Goal: Task Accomplishment & Management: Use online tool/utility

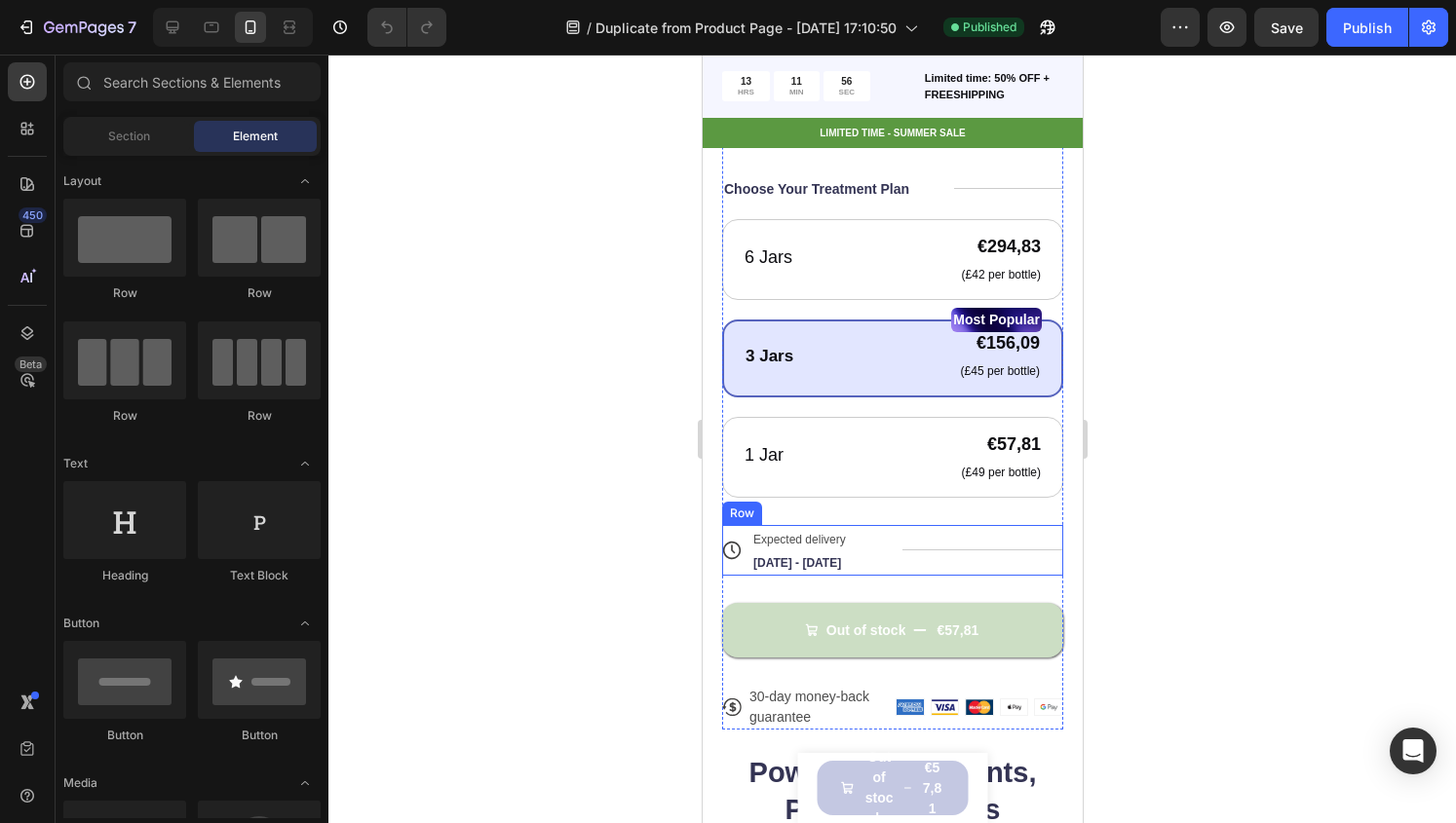
scroll to position [813, 0]
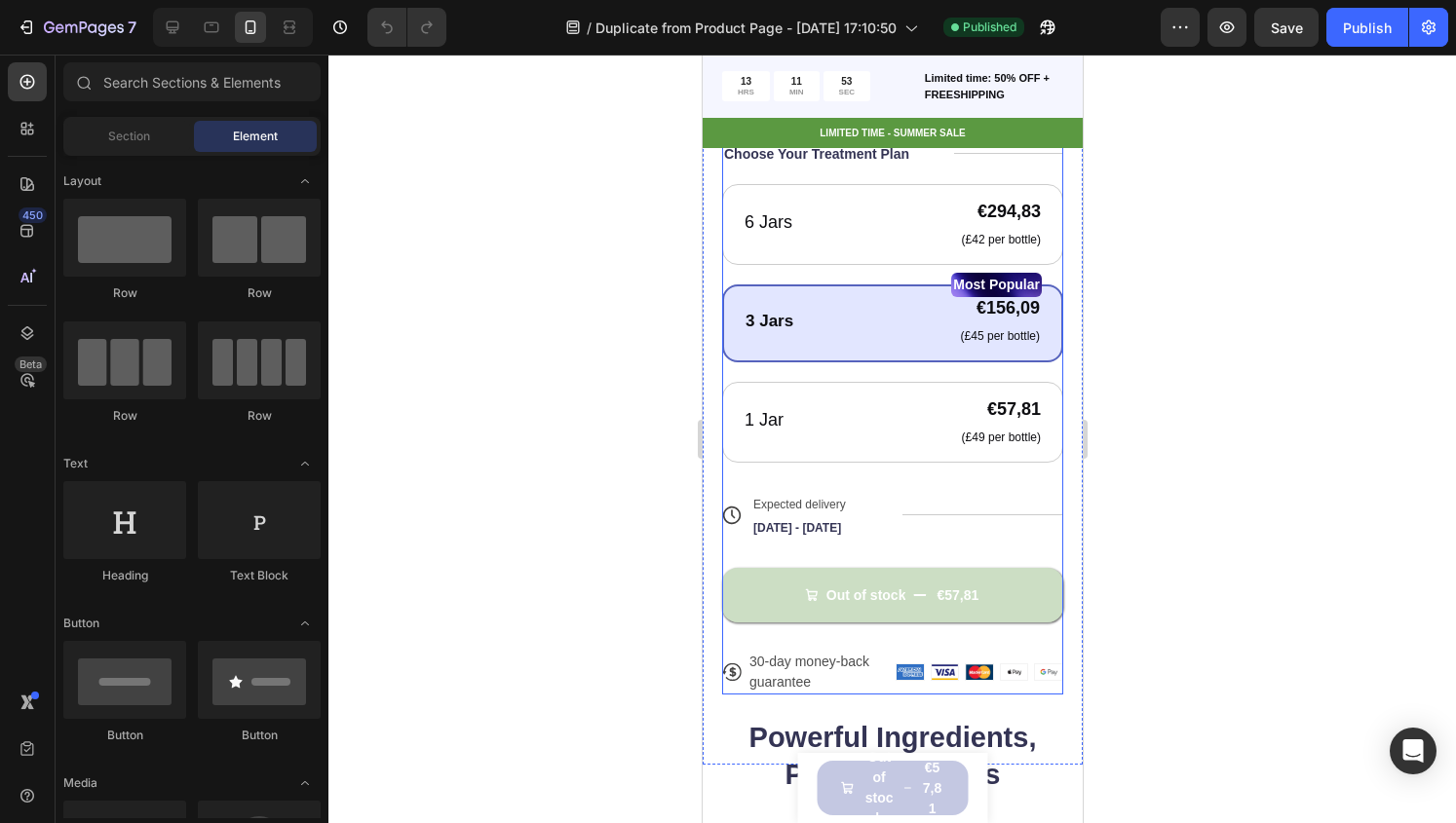
click at [852, 617] on div "Icon Icon Icon Icon Icon Icon List 122,000+ Happy Customers Text Block Row Adva…" at bounding box center [892, 307] width 341 height 776
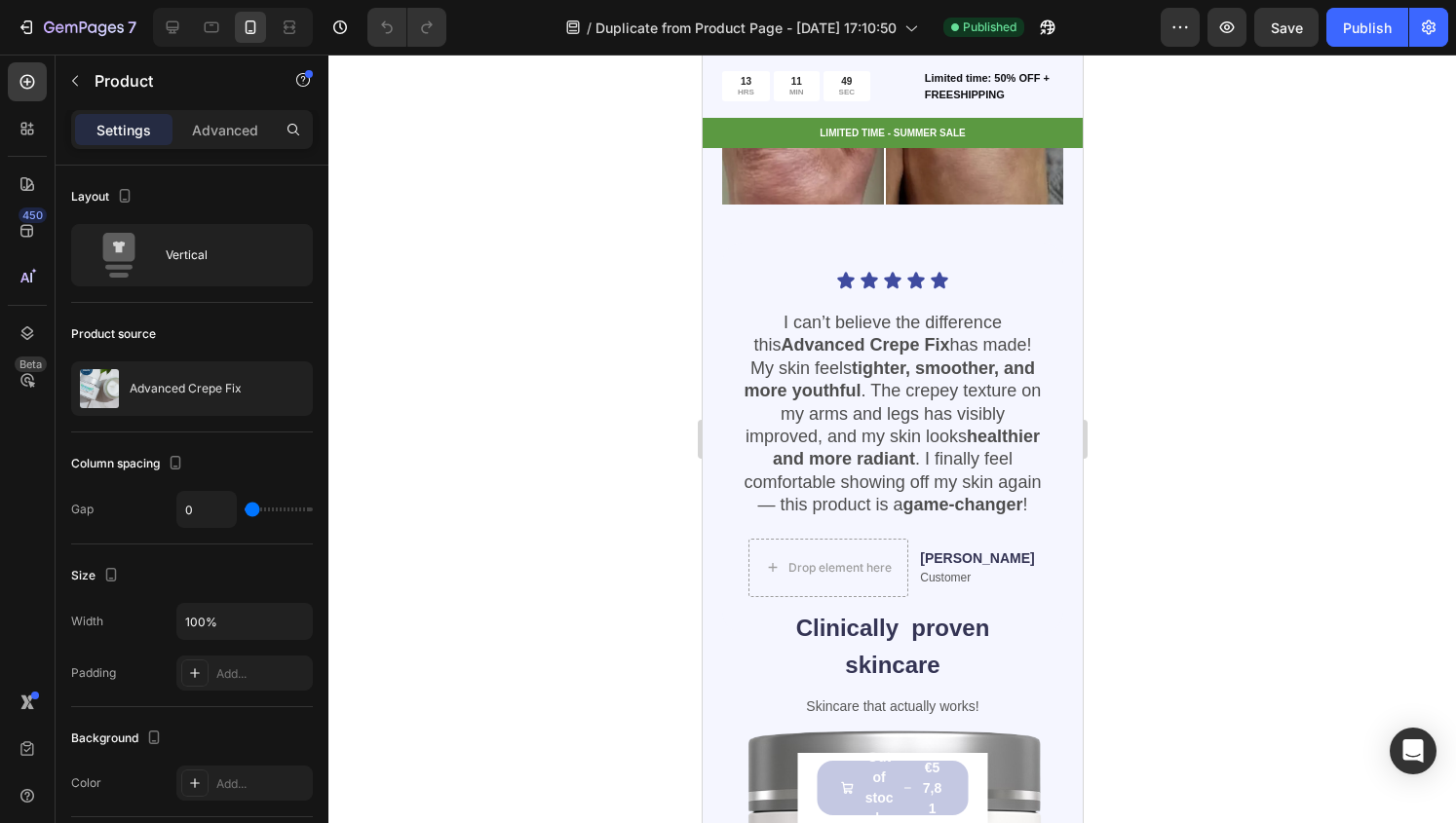
scroll to position [1749, 0]
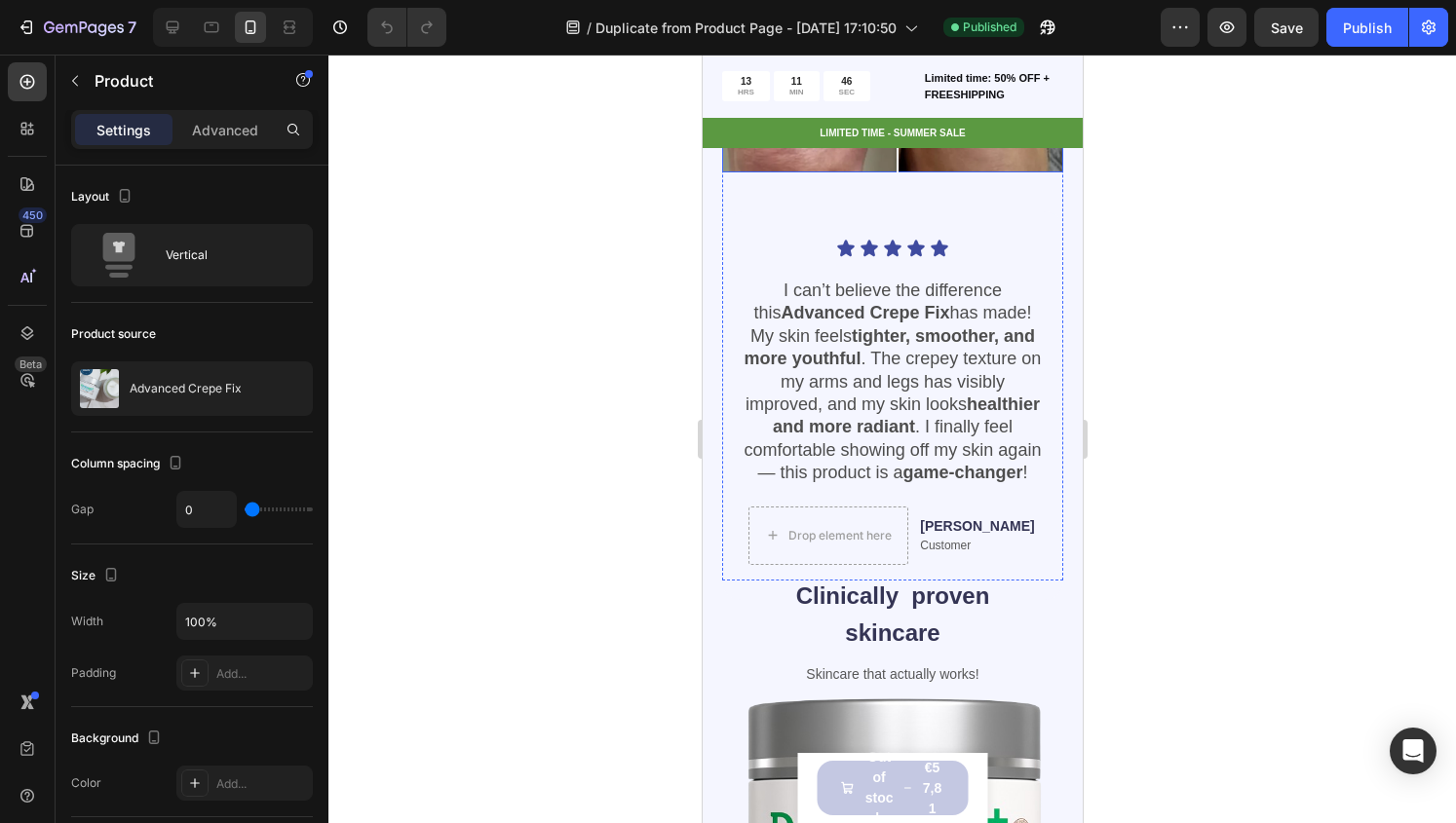
drag, startPoint x: 879, startPoint y: 293, endPoint x: 897, endPoint y: 298, distance: 18.7
click at [897, 97] on div at bounding box center [896, 77] width 39 height 39
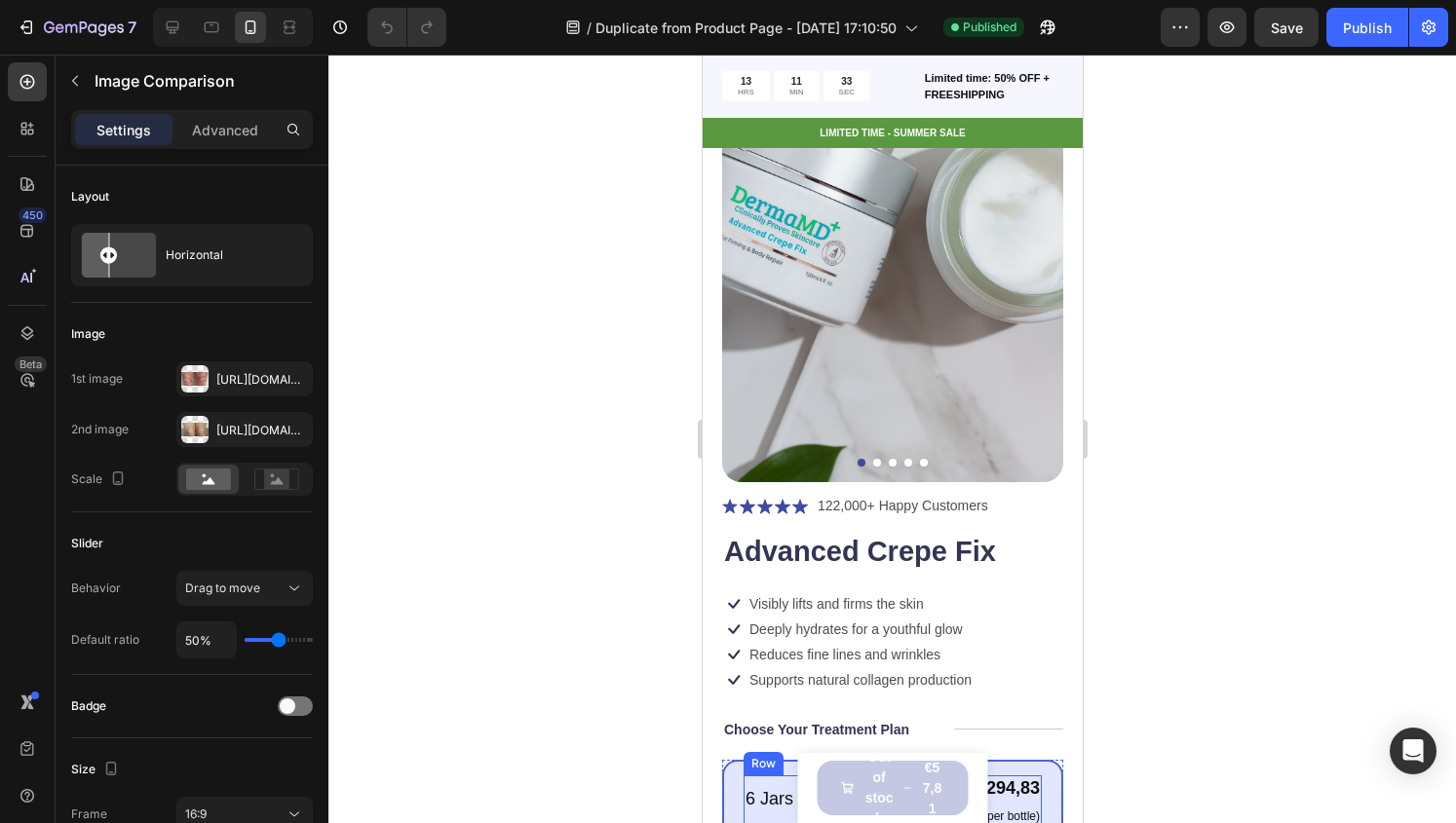
scroll to position [0, 0]
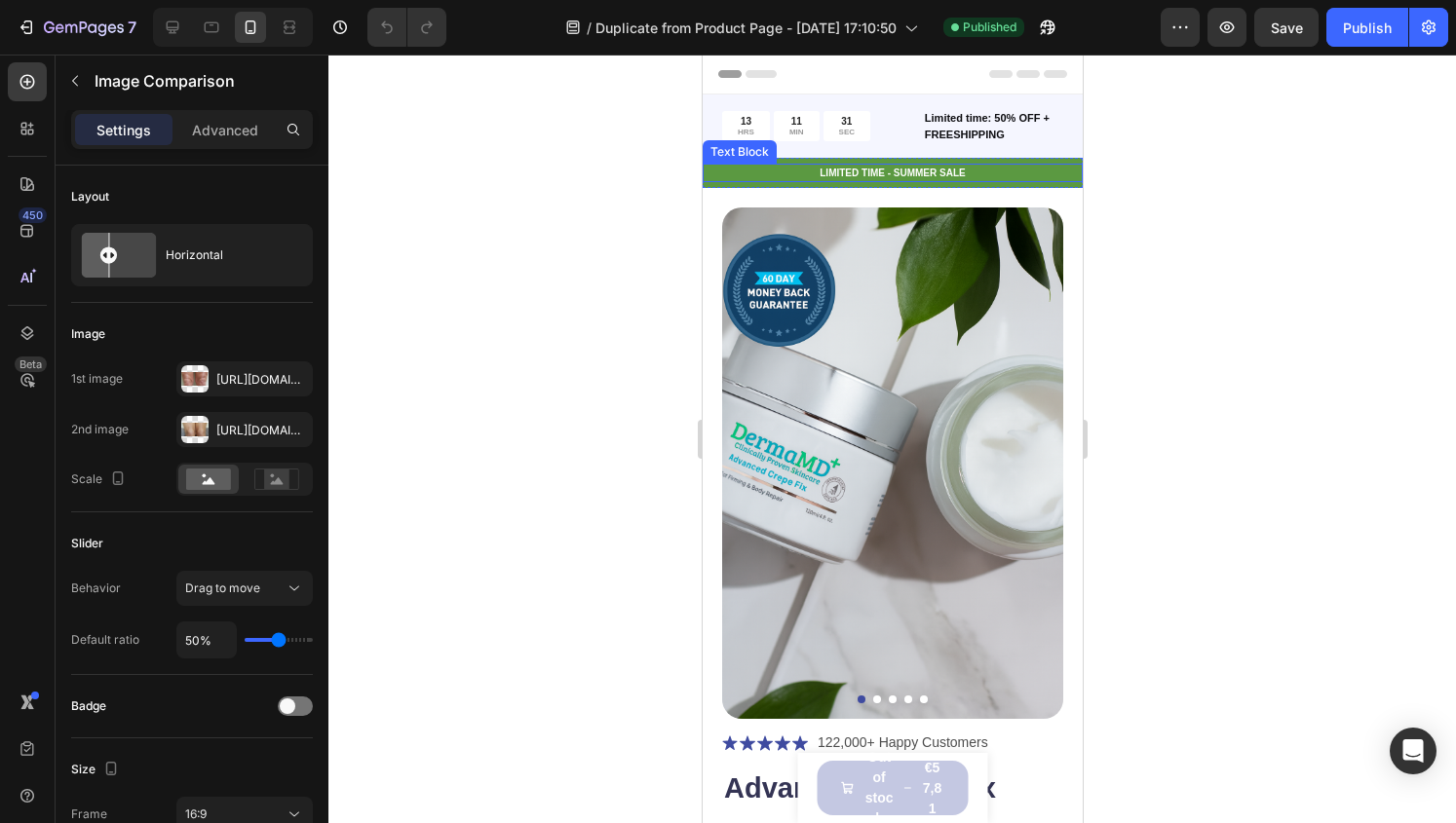
click at [975, 168] on p "LIMITED TIME - SUMMER SALE" at bounding box center [892, 172] width 376 height 15
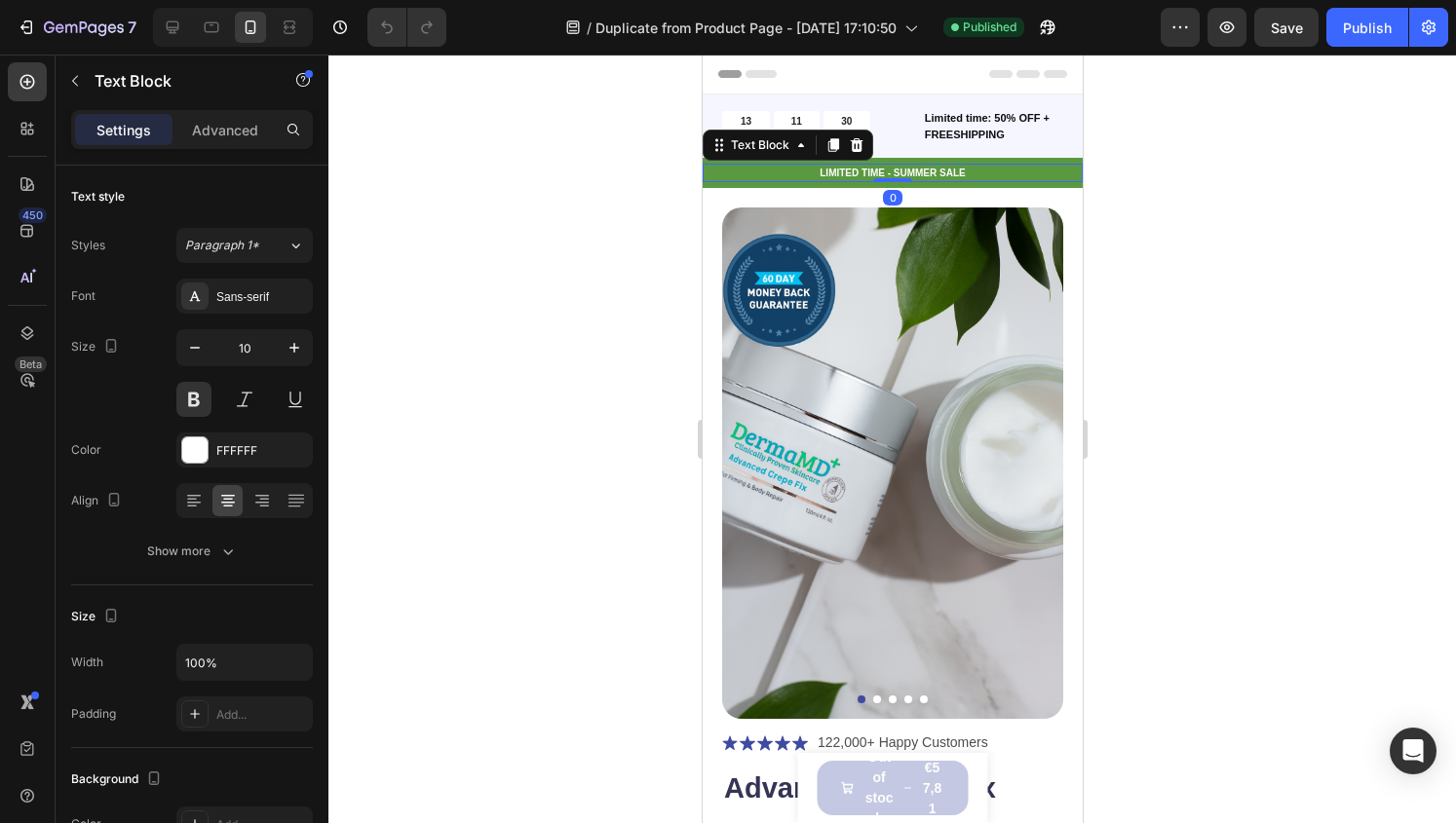
click at [1123, 166] on div at bounding box center [892, 439] width 1128 height 769
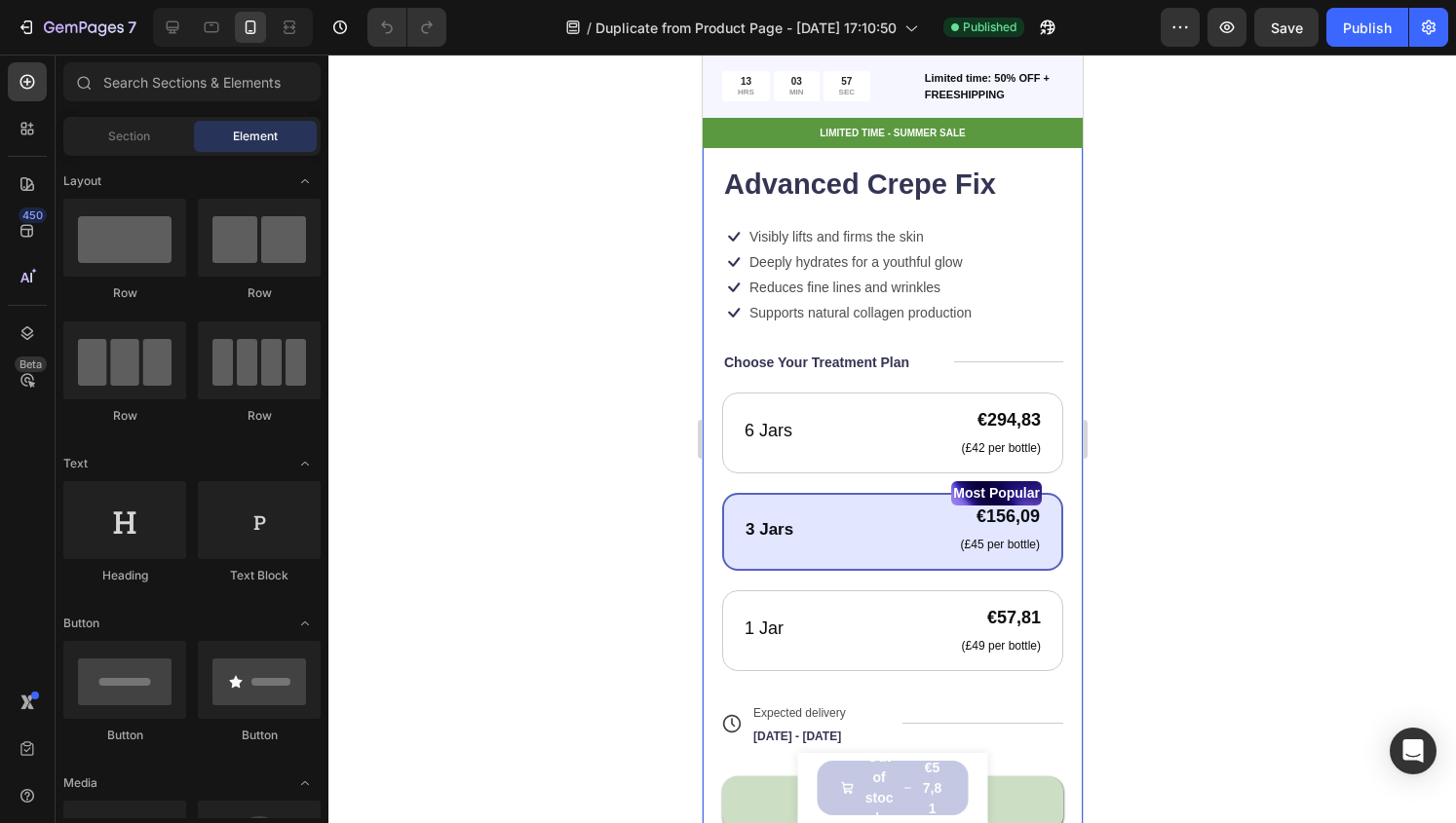
scroll to position [608, 0]
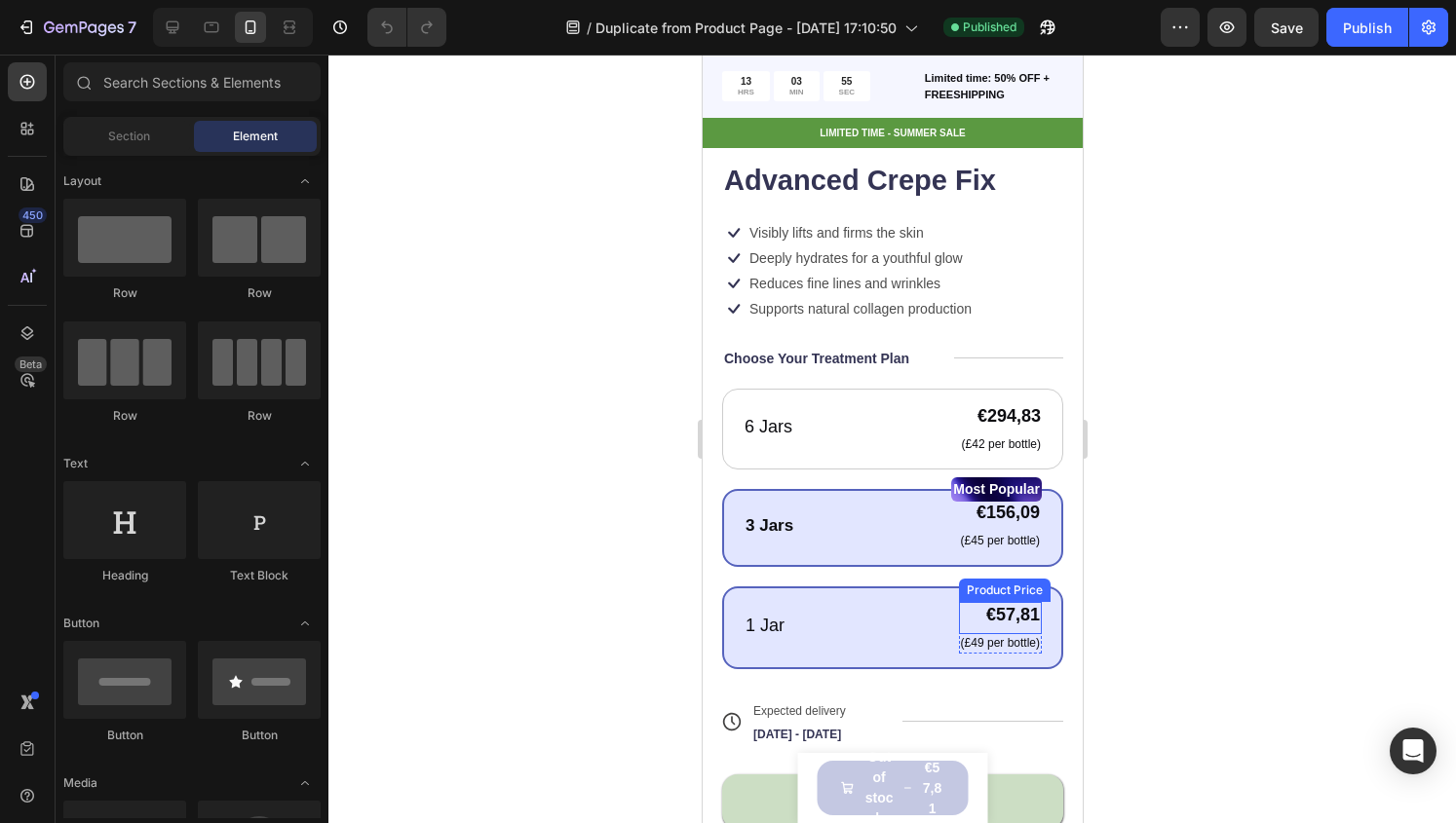
click at [1009, 602] on div "€57,81" at bounding box center [998, 615] width 83 height 26
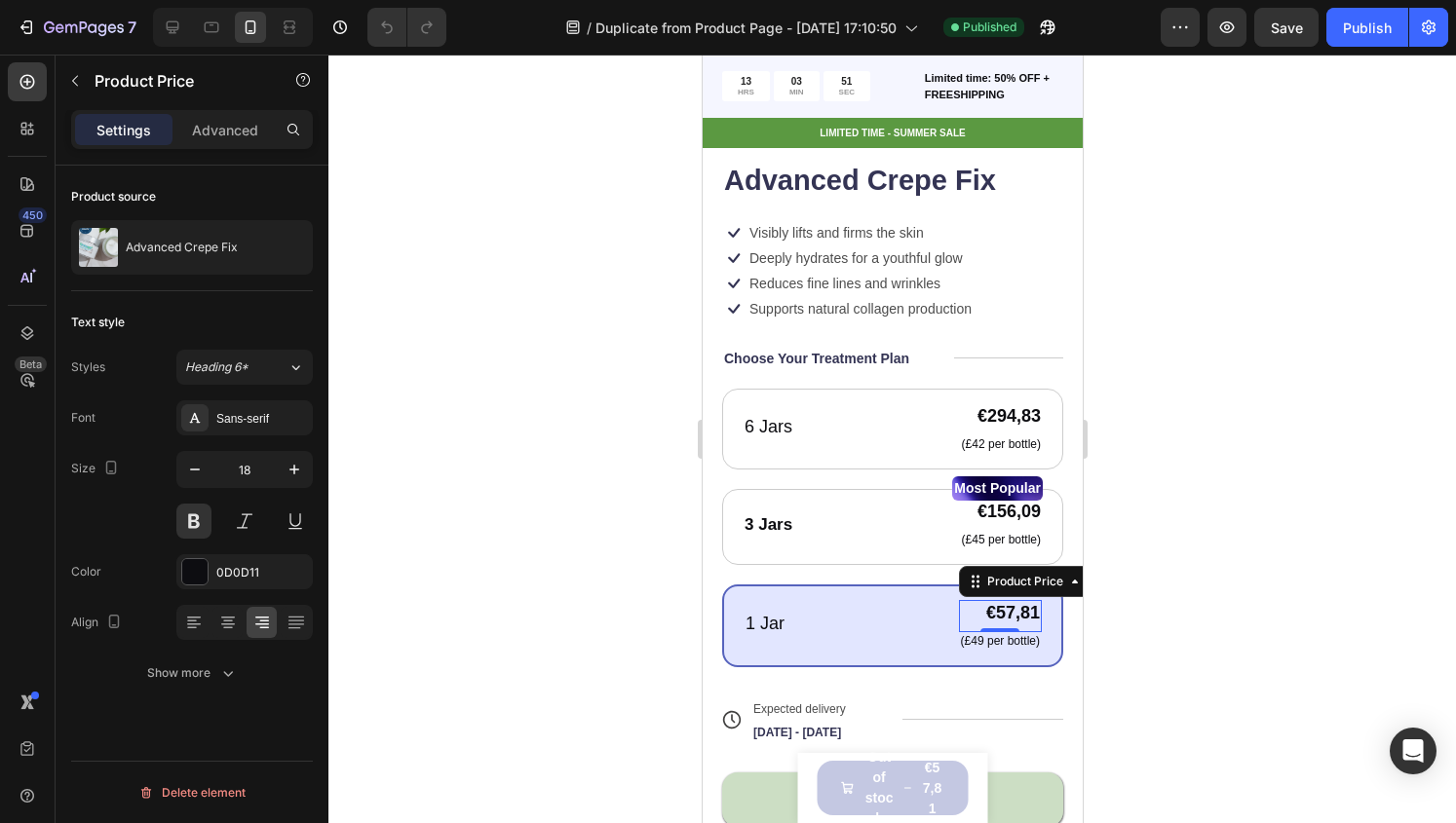
click at [984, 634] on p "(£49 per bottle)" at bounding box center [998, 642] width 79 height 16
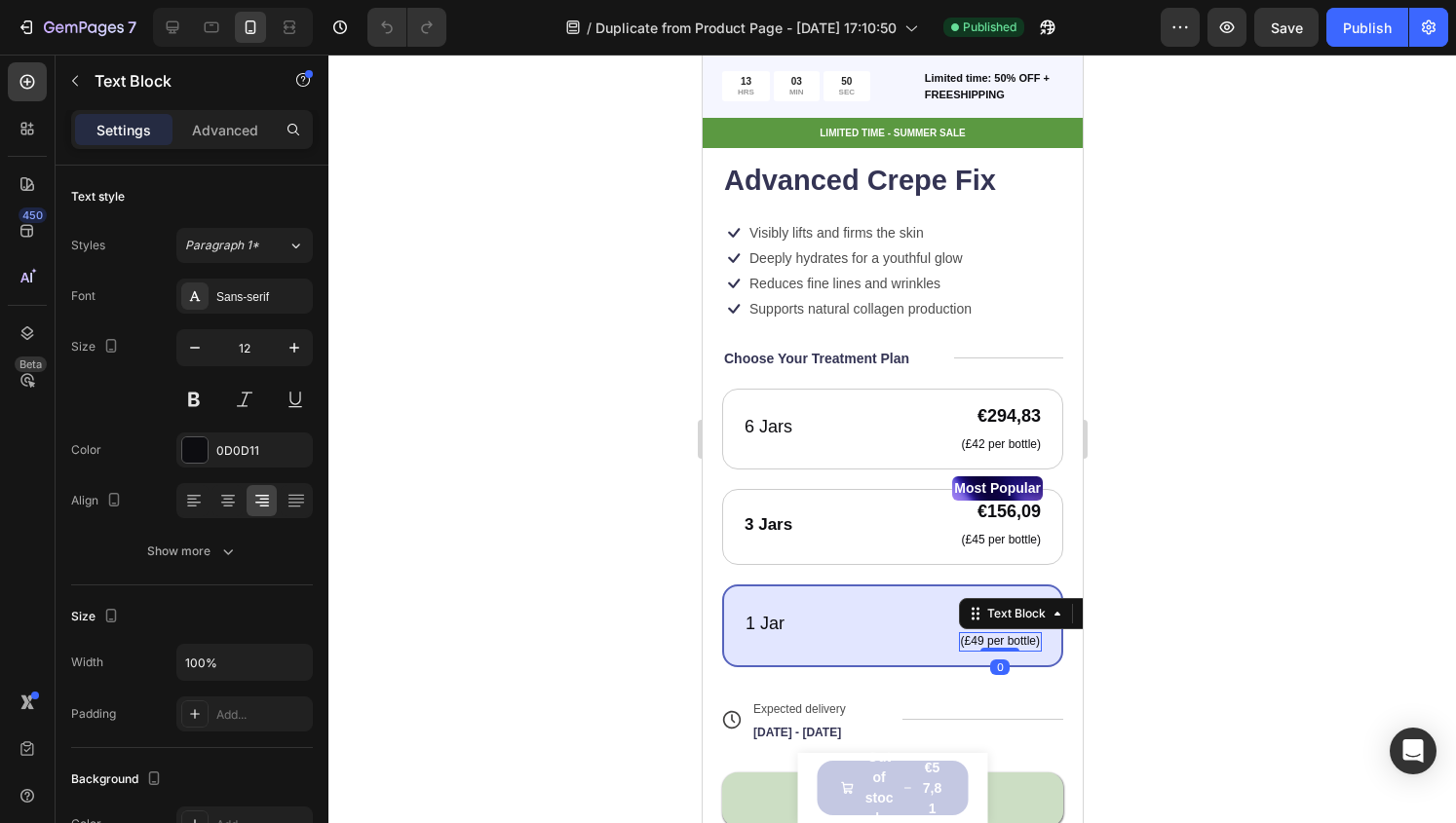
click at [980, 634] on p "(£49 per bottle)" at bounding box center [998, 642] width 79 height 16
click at [967, 634] on p "(£49 per bottle)" at bounding box center [998, 642] width 79 height 16
click at [959, 634] on p "(£49 per bottle)" at bounding box center [998, 642] width 79 height 16
click at [964, 634] on p "(£49 per bottle)" at bounding box center [998, 642] width 79 height 16
click at [959, 634] on p "(£49 per bottle)" at bounding box center [998, 642] width 79 height 16
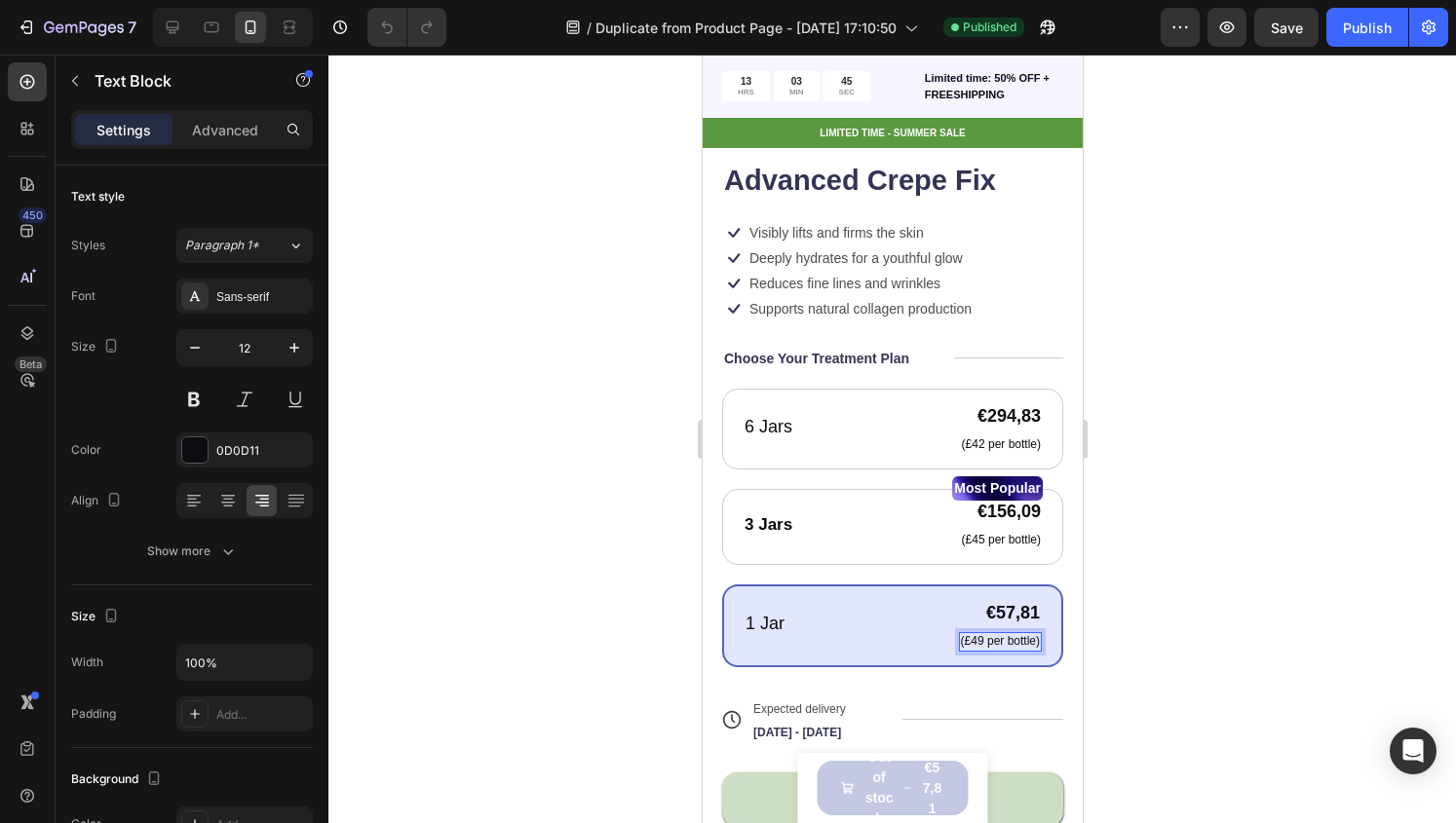
click at [963, 634] on p "(£49 per bottle)" at bounding box center [998, 642] width 79 height 16
click at [964, 634] on p "(£49 per bottle)" at bounding box center [998, 642] width 79 height 16
click at [985, 634] on p "(£49 per bottle)" at bounding box center [998, 642] width 79 height 16
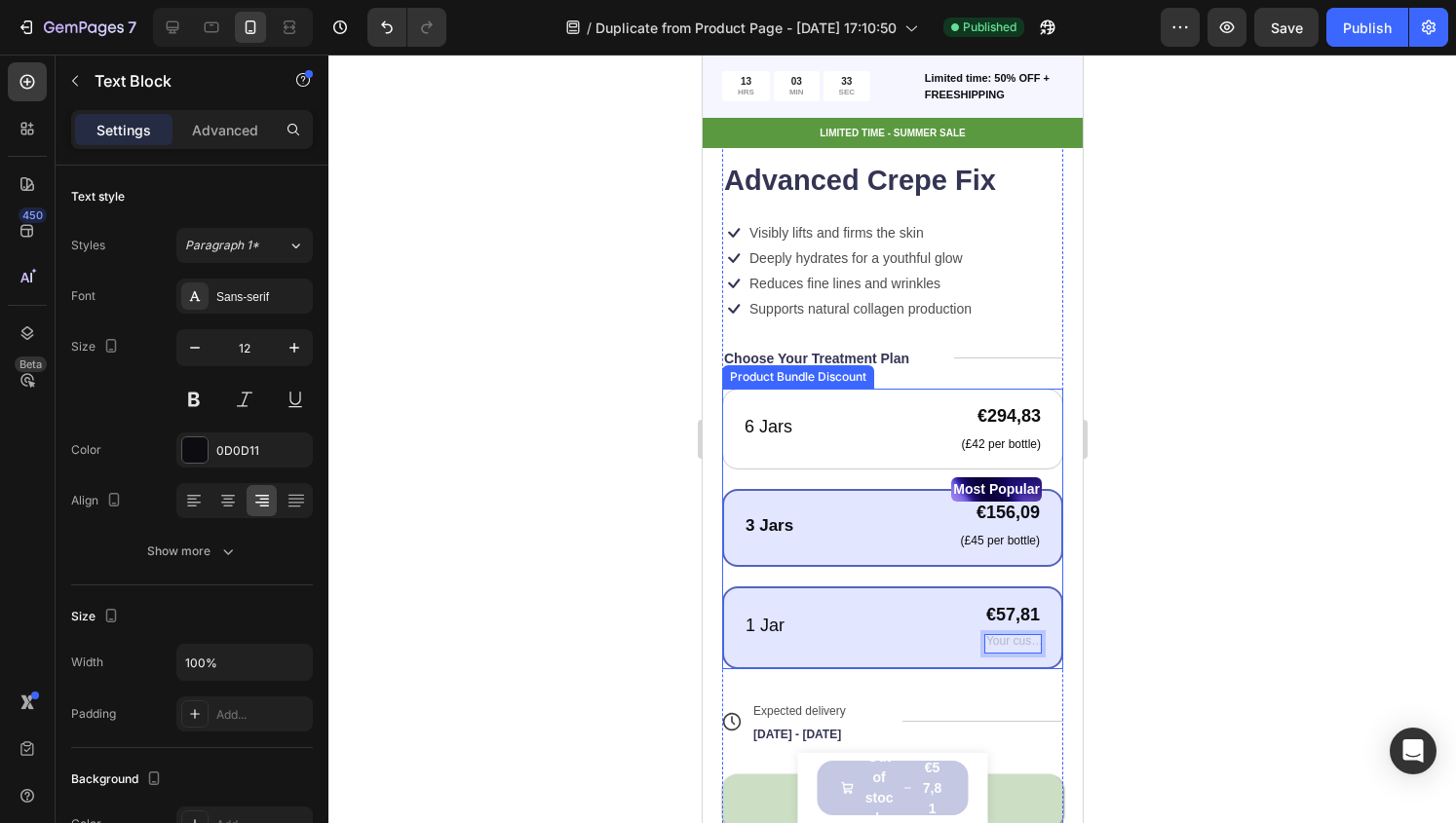
scroll to position [610, 0]
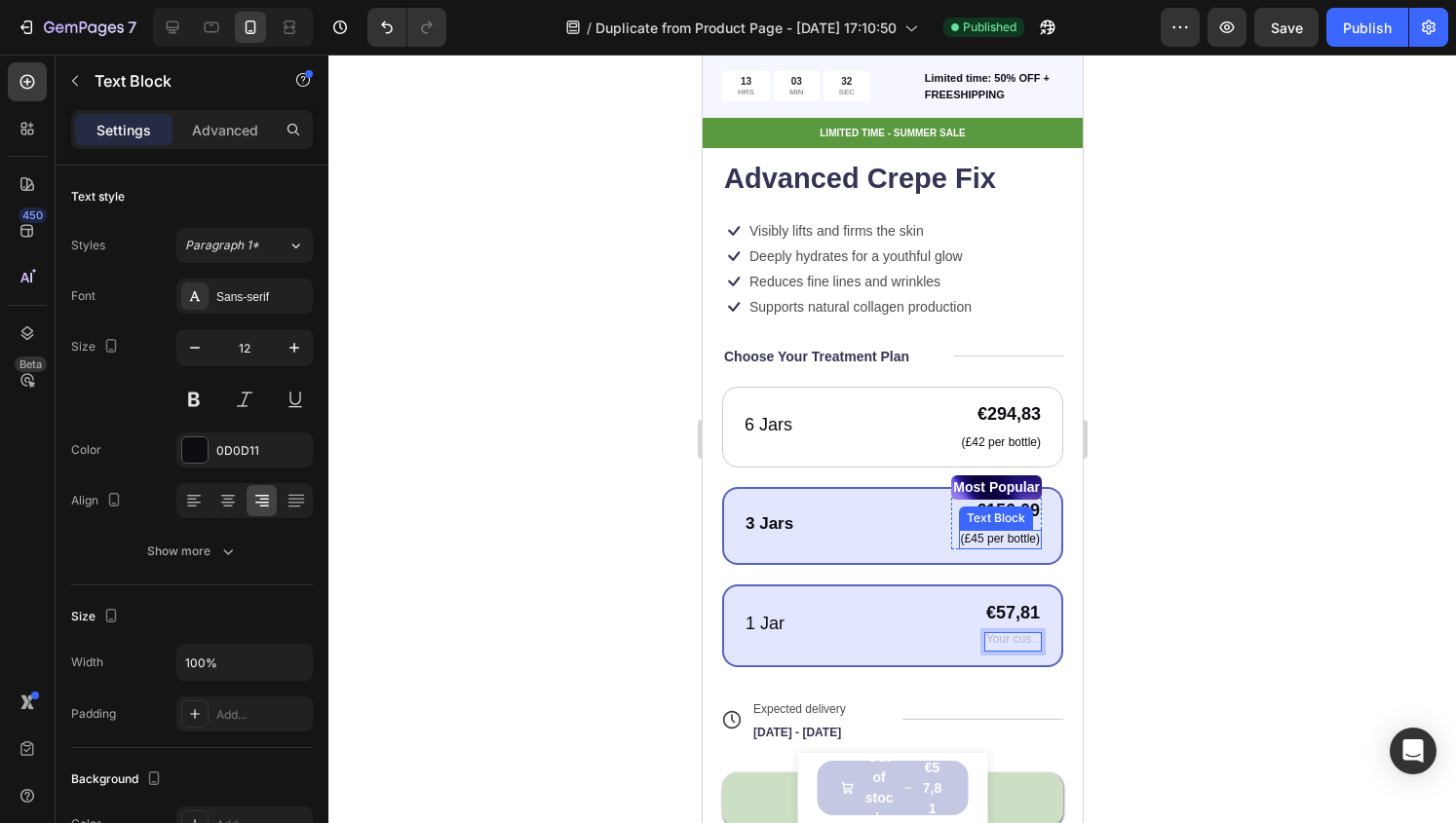
click at [984, 532] on p "(£45 per bottle)" at bounding box center [998, 540] width 79 height 16
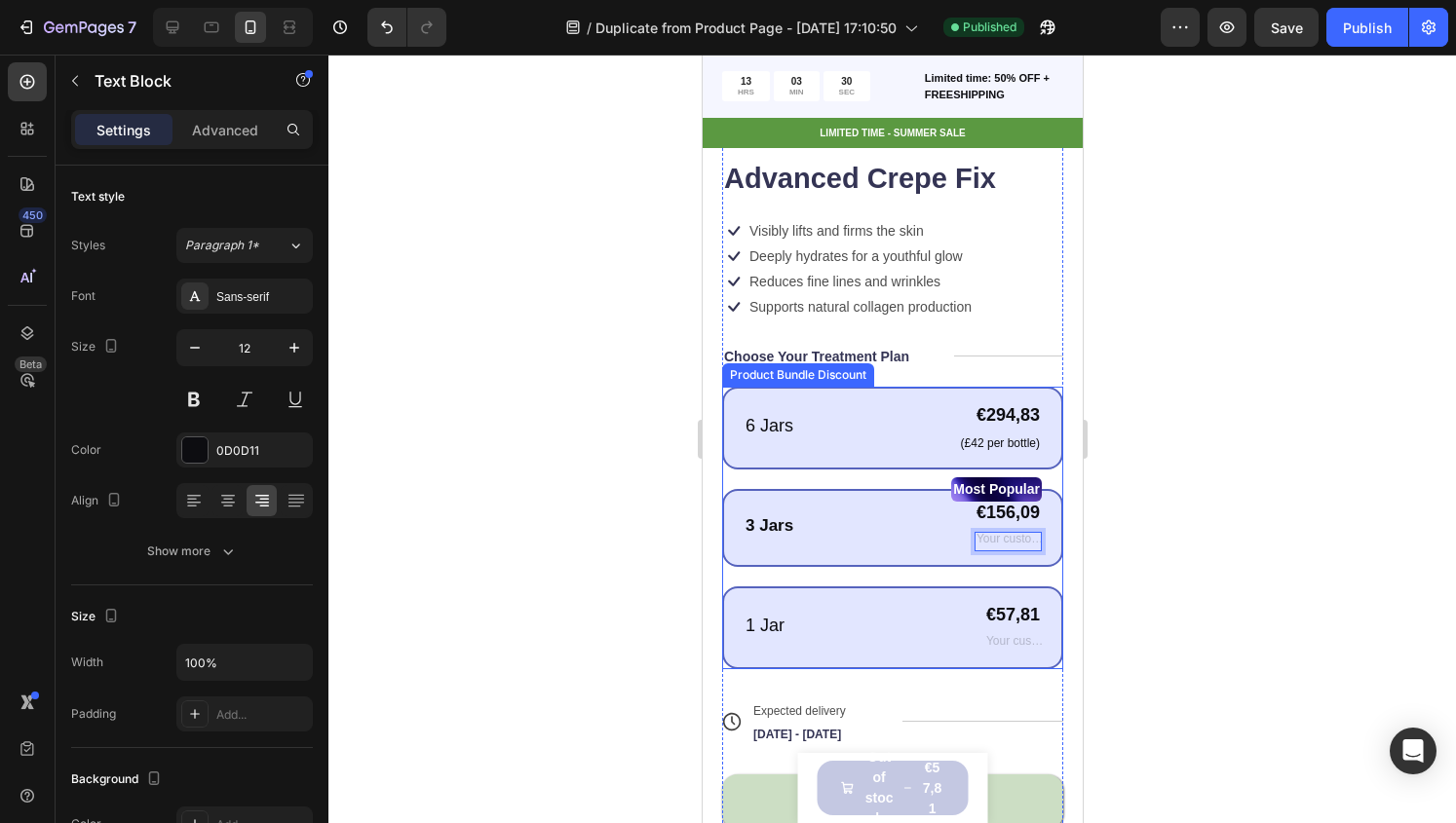
scroll to position [613, 0]
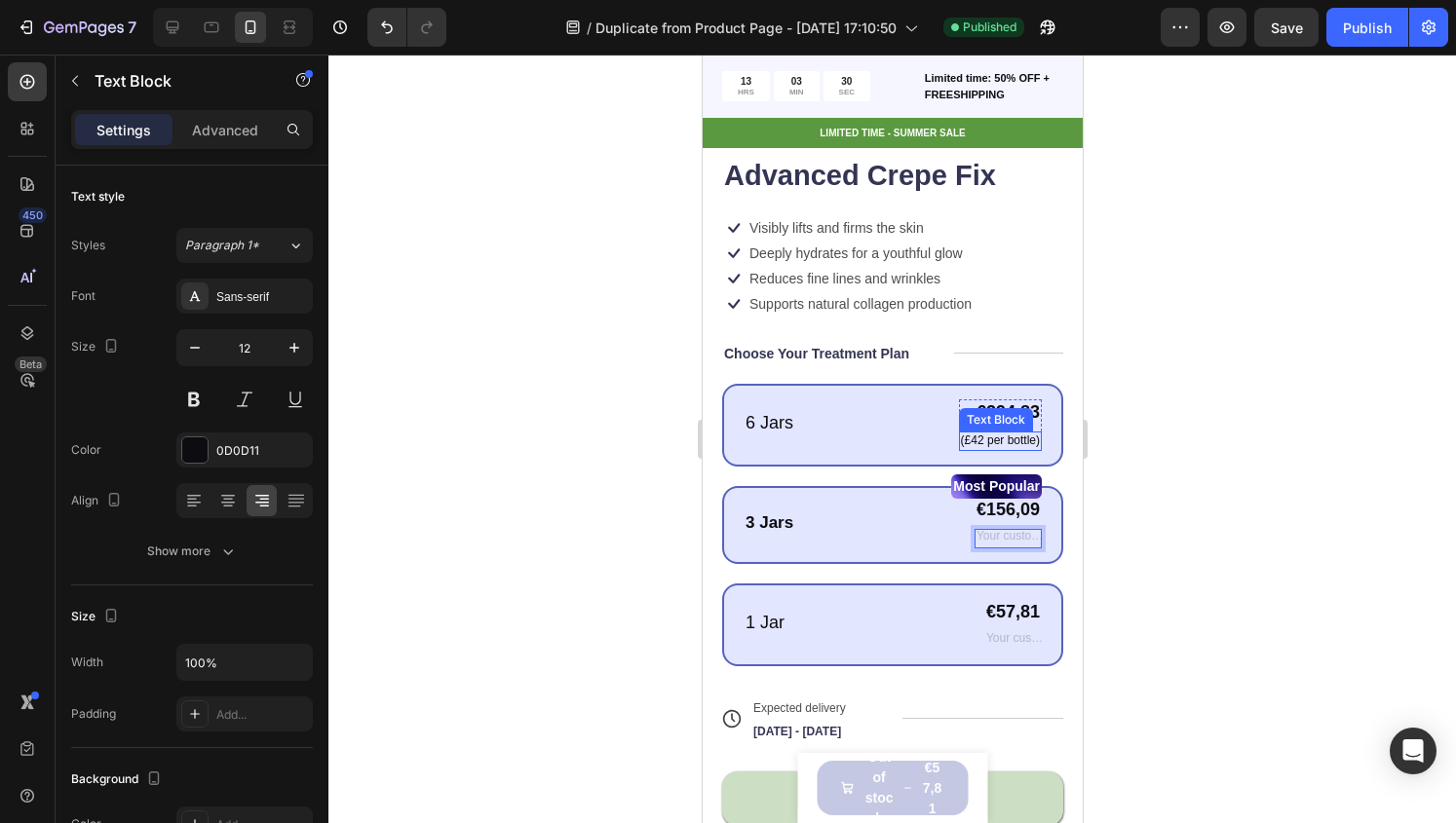
click at [986, 434] on p "(£42 per bottle)" at bounding box center [998, 442] width 79 height 16
click at [986, 447] on div at bounding box center [998, 449] width 39 height 4
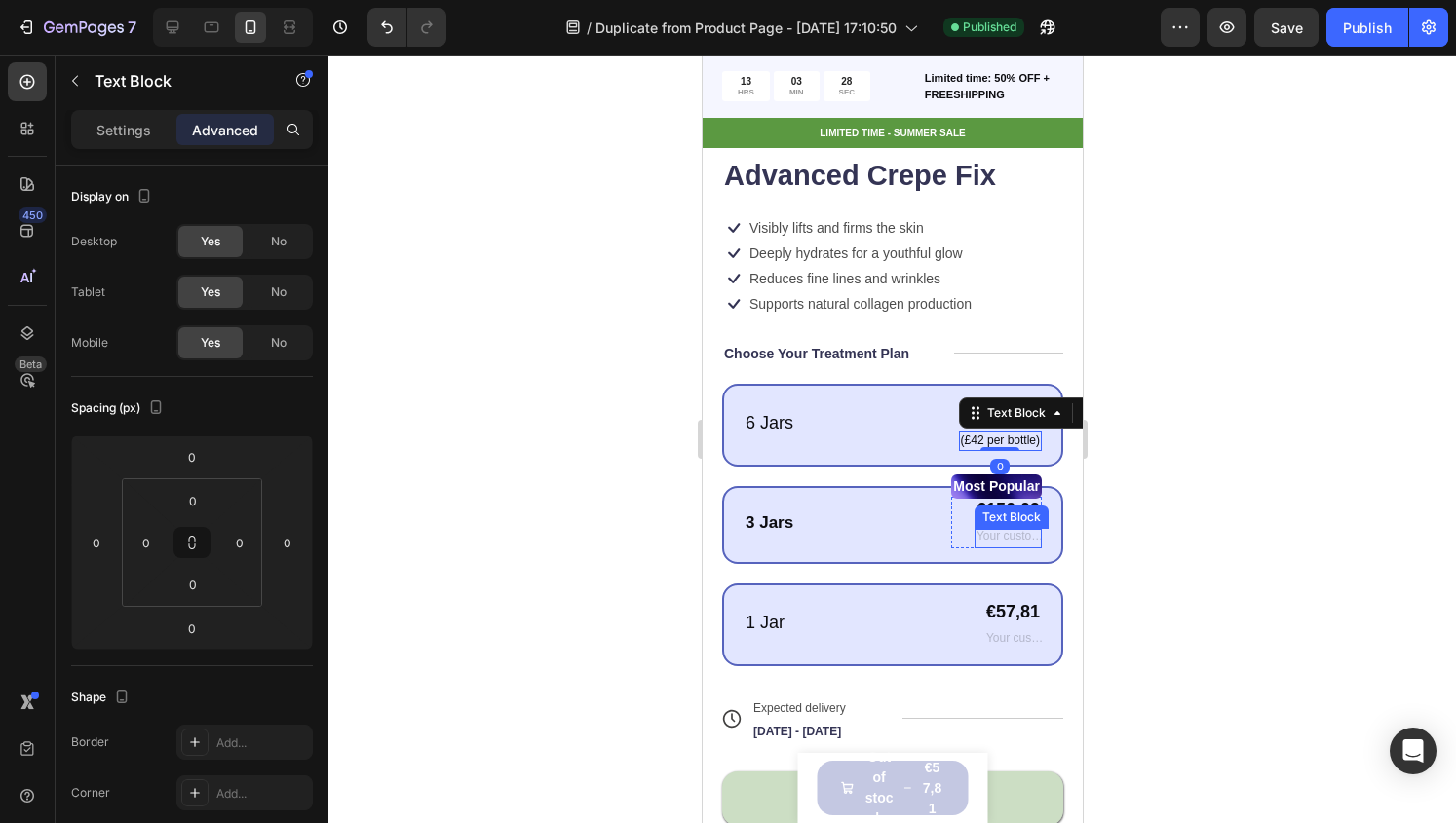
click at [986, 529] on div "Rich Text Editor. Editing area: main" at bounding box center [1007, 539] width 68 height 20
click at [980, 434] on p "(£42 per bottle)" at bounding box center [998, 442] width 79 height 16
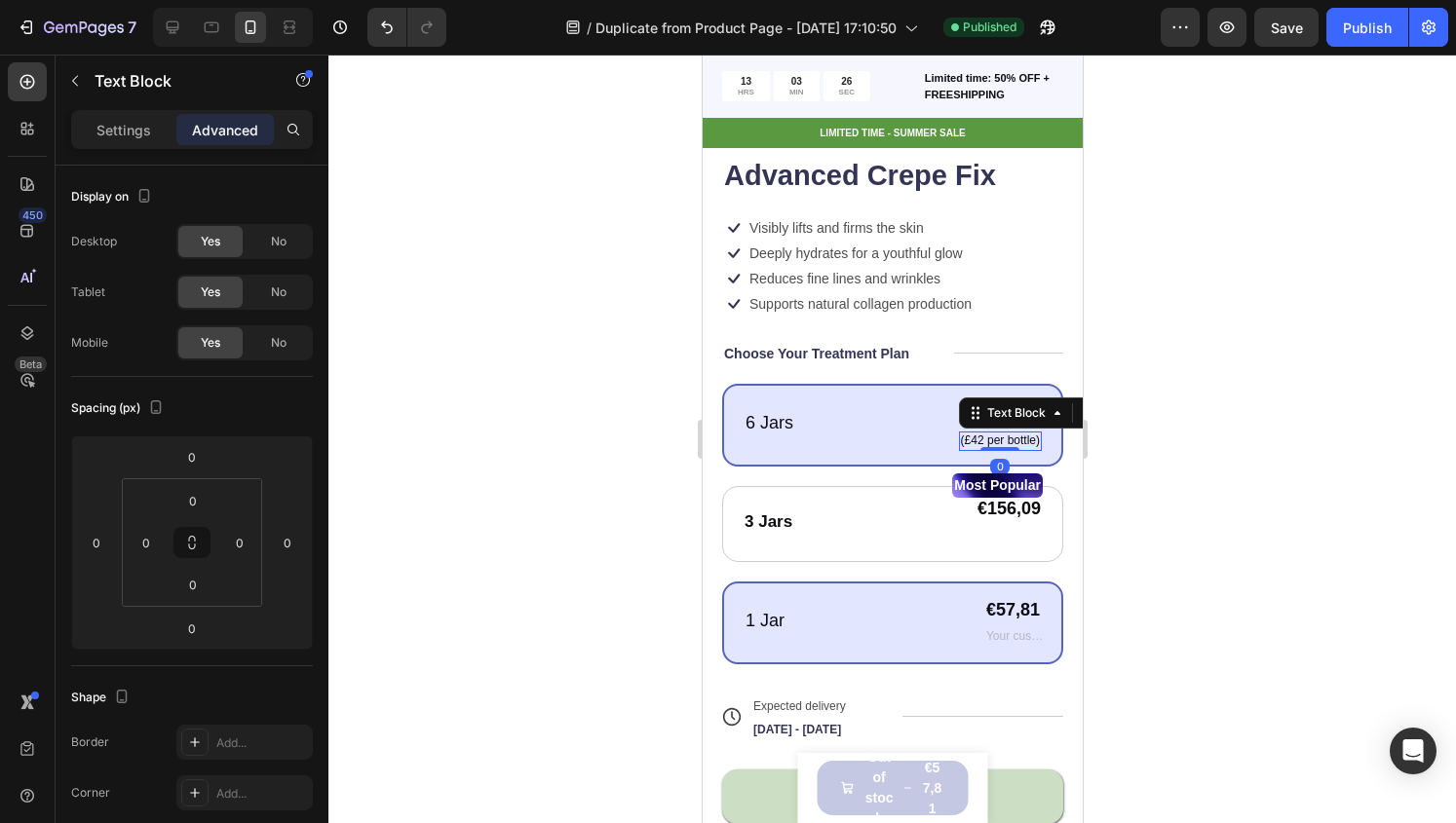
click at [980, 434] on p "(£42 per bottle)" at bounding box center [998, 442] width 79 height 16
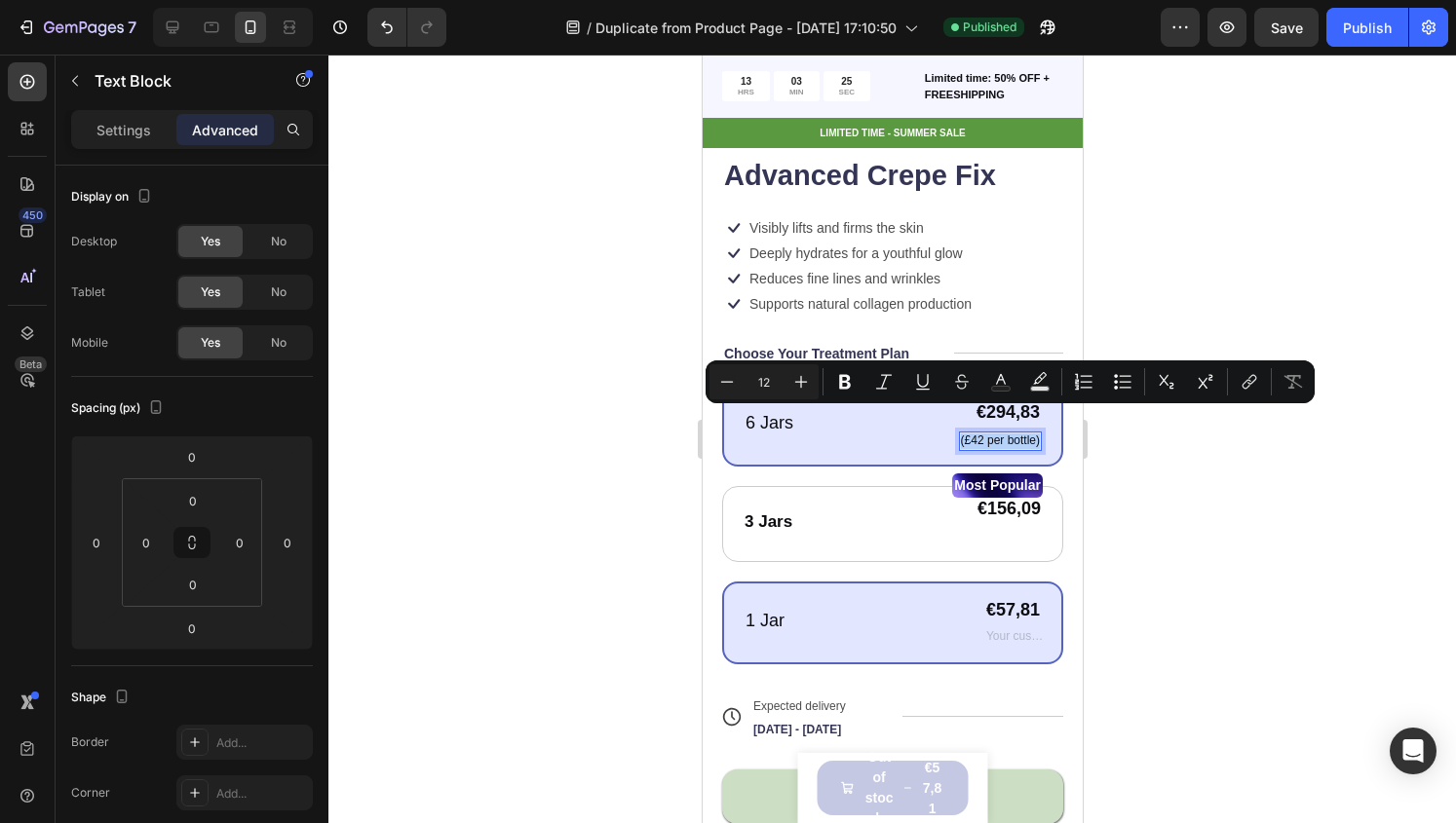
click at [980, 434] on p "(£42 per bottle)" at bounding box center [998, 442] width 79 height 16
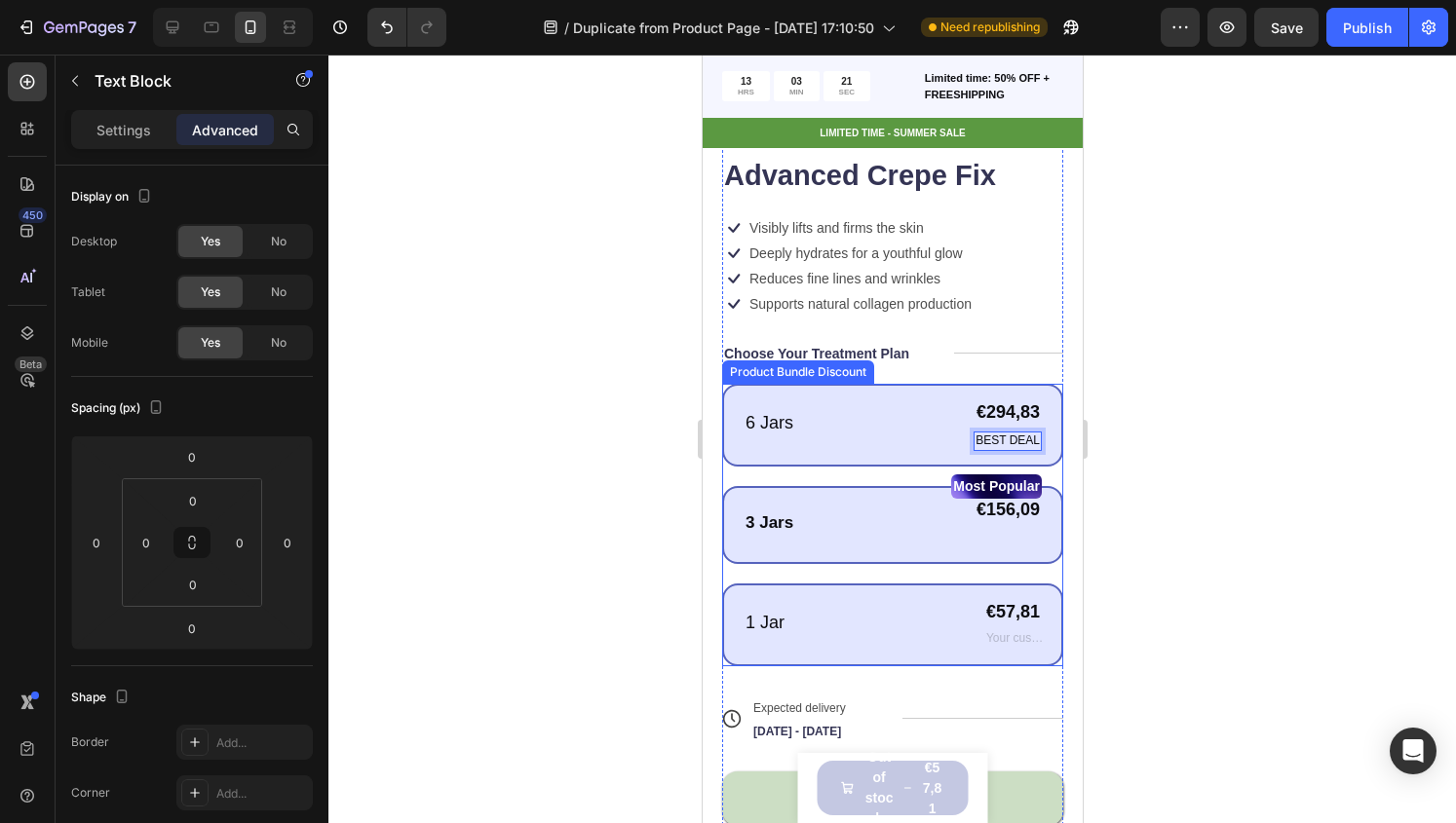
click at [1006, 527] on div "3 Jars Text Block Text Block Most Popular Text Block €156,09 Product Price Prod…" at bounding box center [892, 525] width 341 height 78
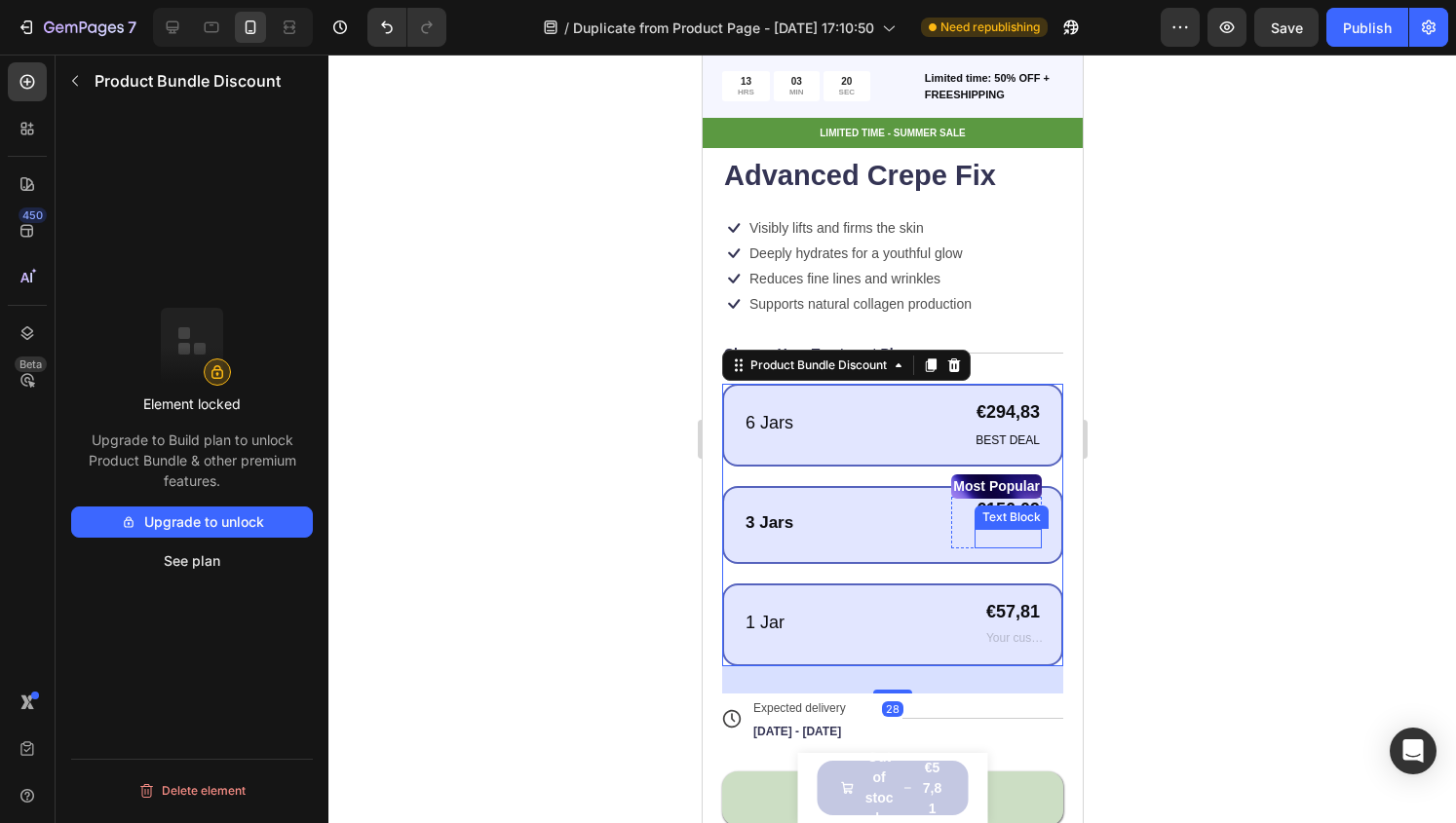
click at [999, 531] on p "Rich Text Editor. Editing area: main" at bounding box center [1007, 539] width 64 height 16
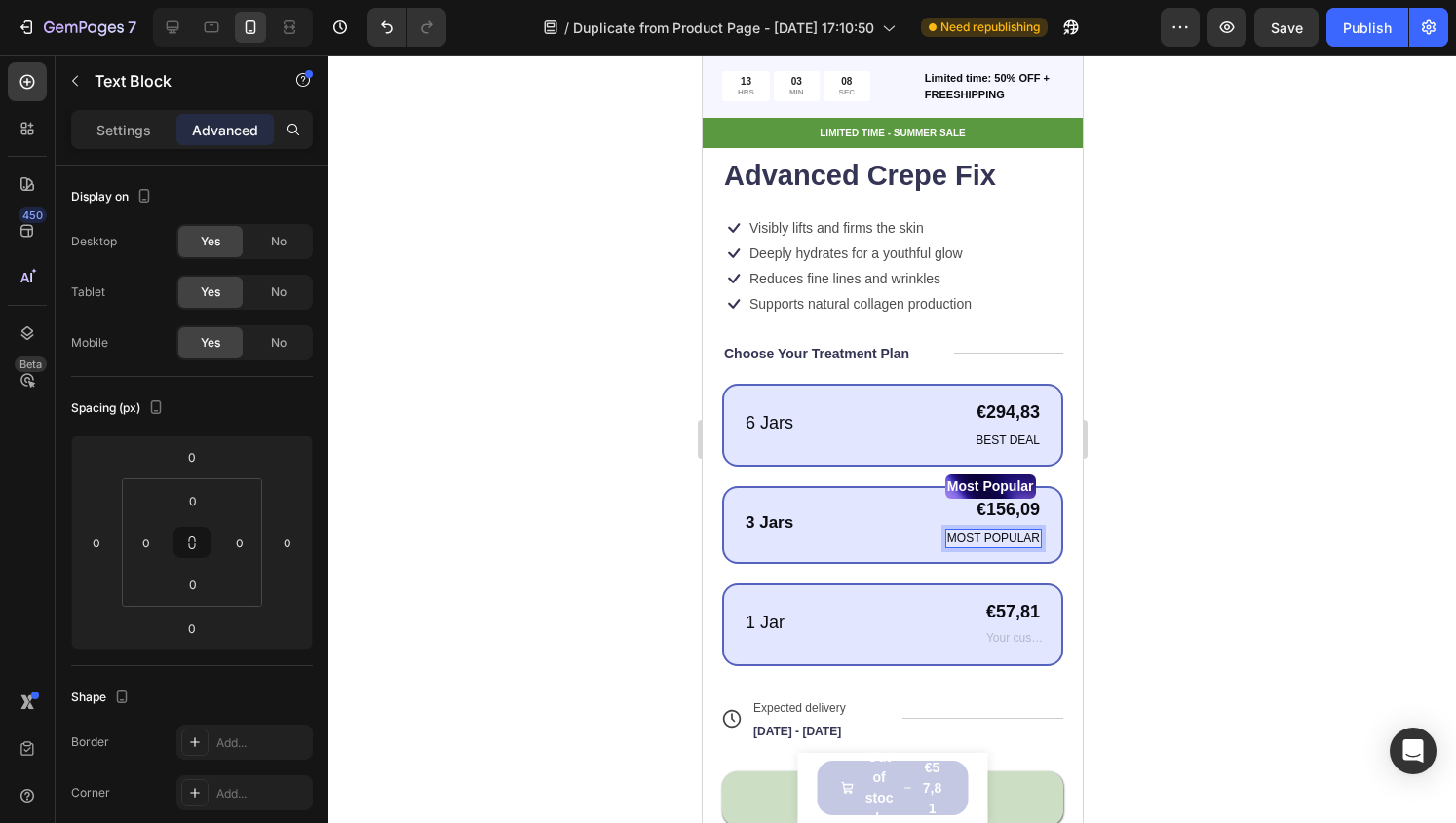
click at [1126, 483] on div at bounding box center [892, 439] width 1128 height 769
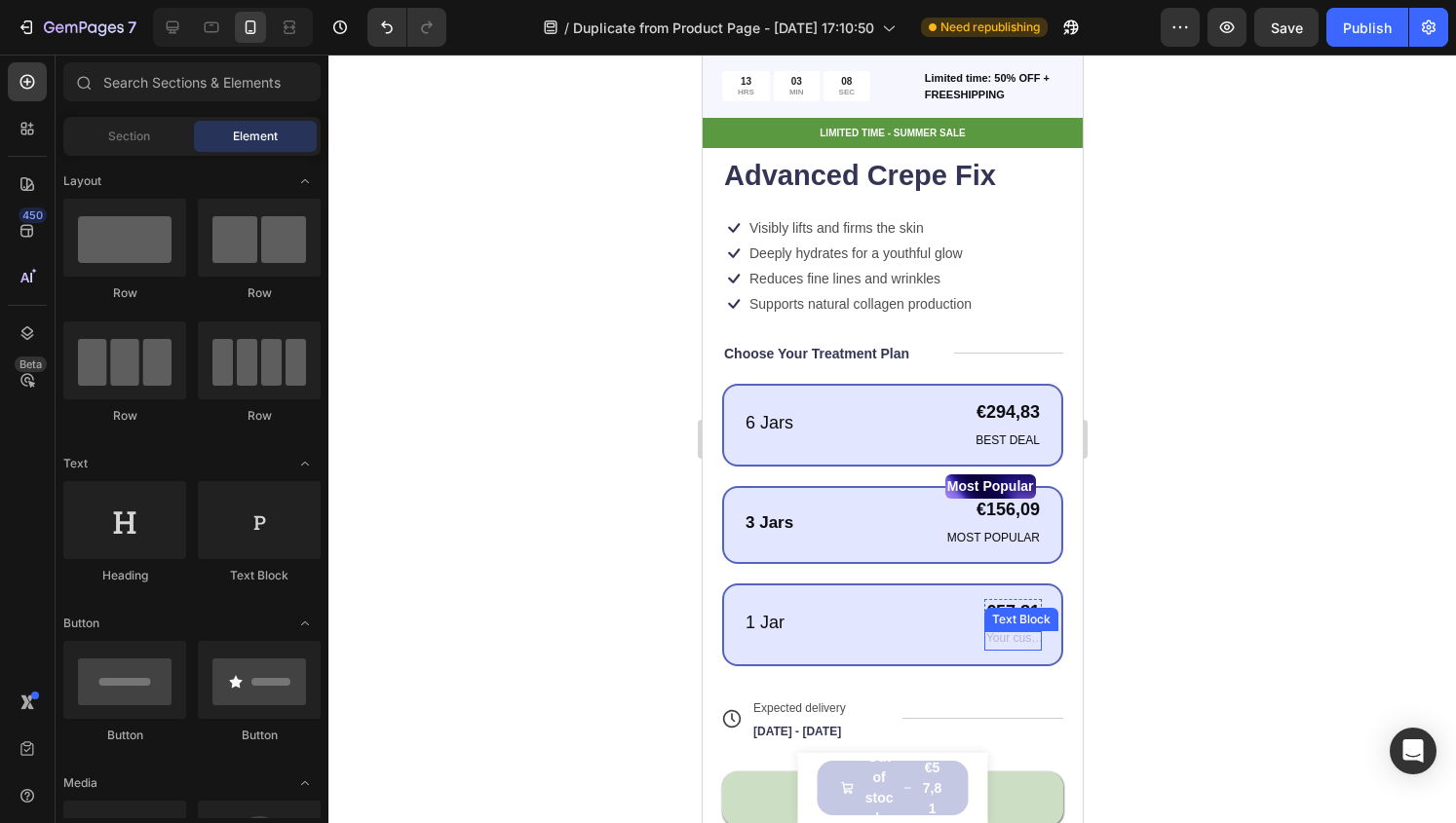
click at [994, 631] on div "Rich Text Editor. Editing area: main" at bounding box center [1012, 641] width 58 height 20
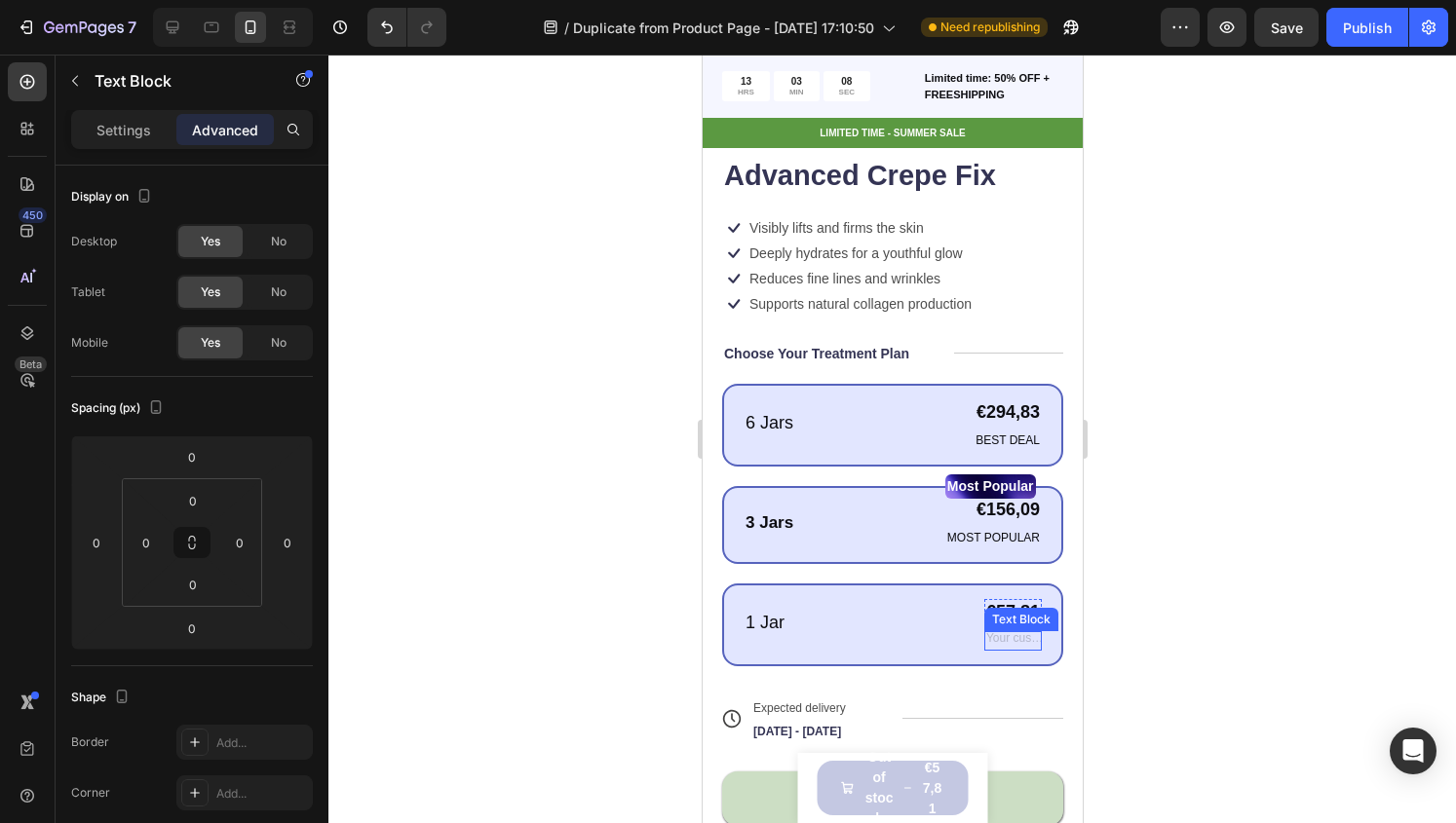
click at [994, 631] on div "Rich Text Editor. Editing area: main" at bounding box center [1012, 641] width 58 height 20
click at [1144, 592] on div at bounding box center [892, 439] width 1128 height 769
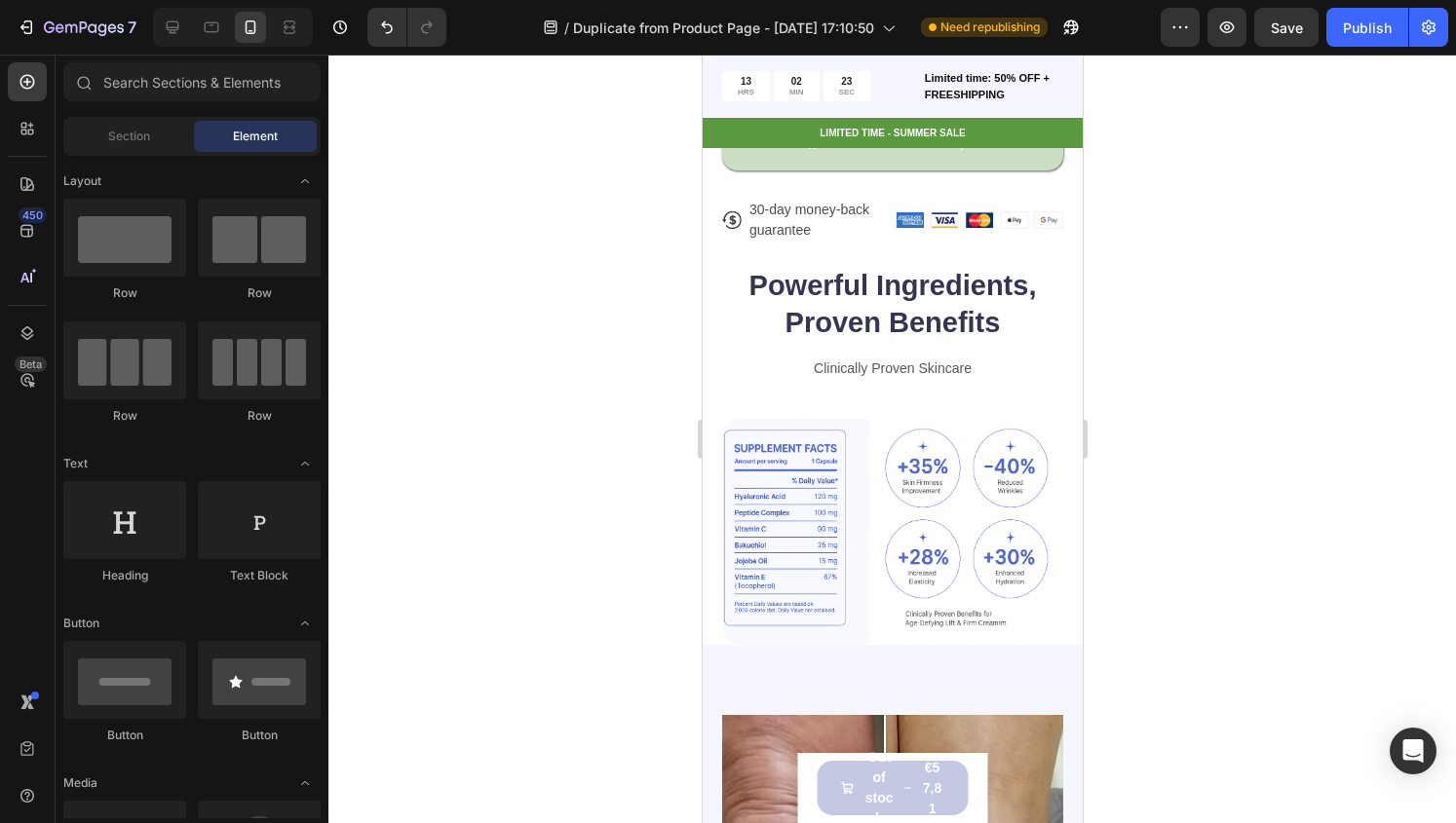
scroll to position [716, 0]
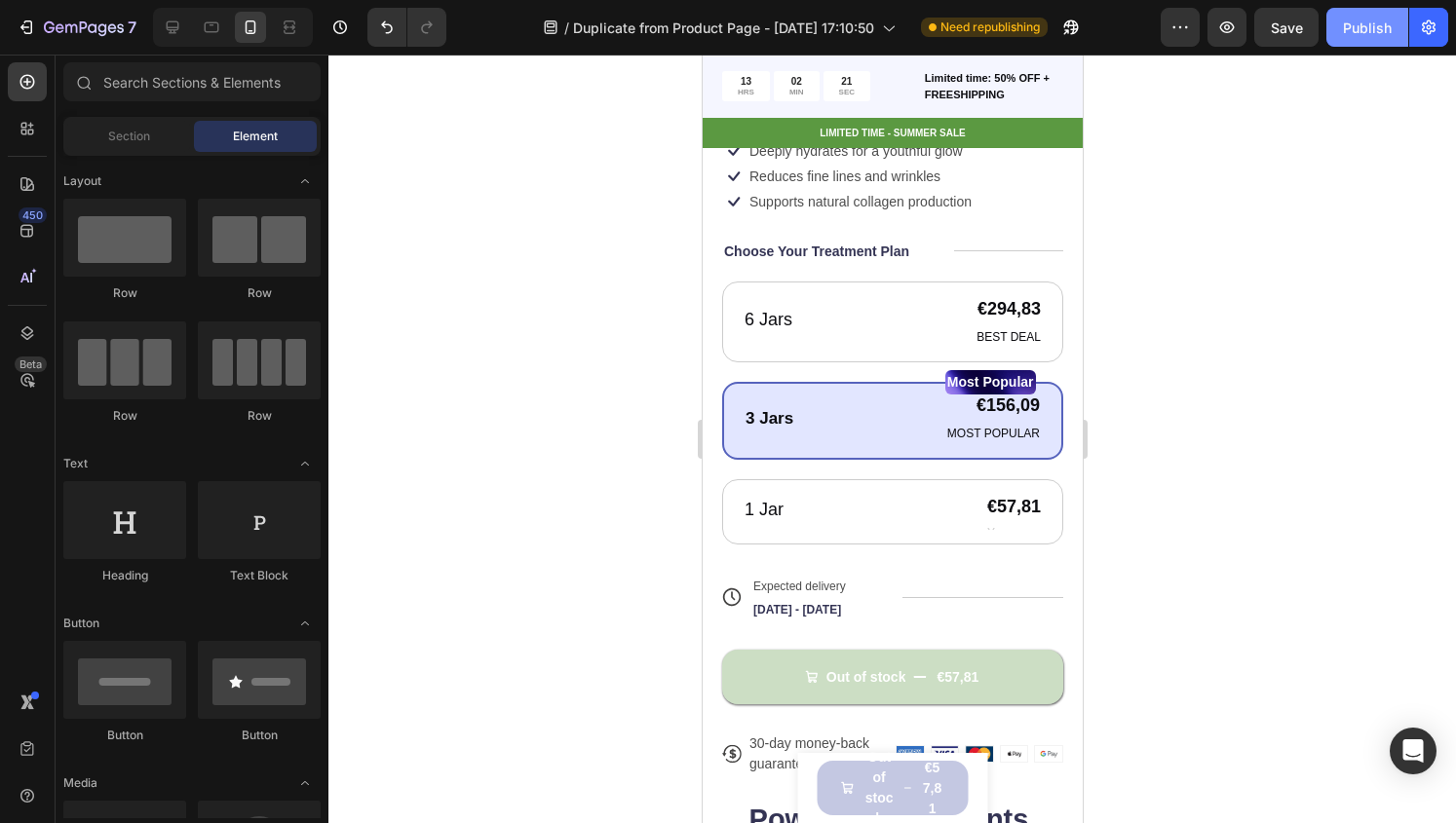
click at [1332, 38] on button "Publish" at bounding box center [1367, 27] width 82 height 39
